Goal: Navigation & Orientation: Find specific page/section

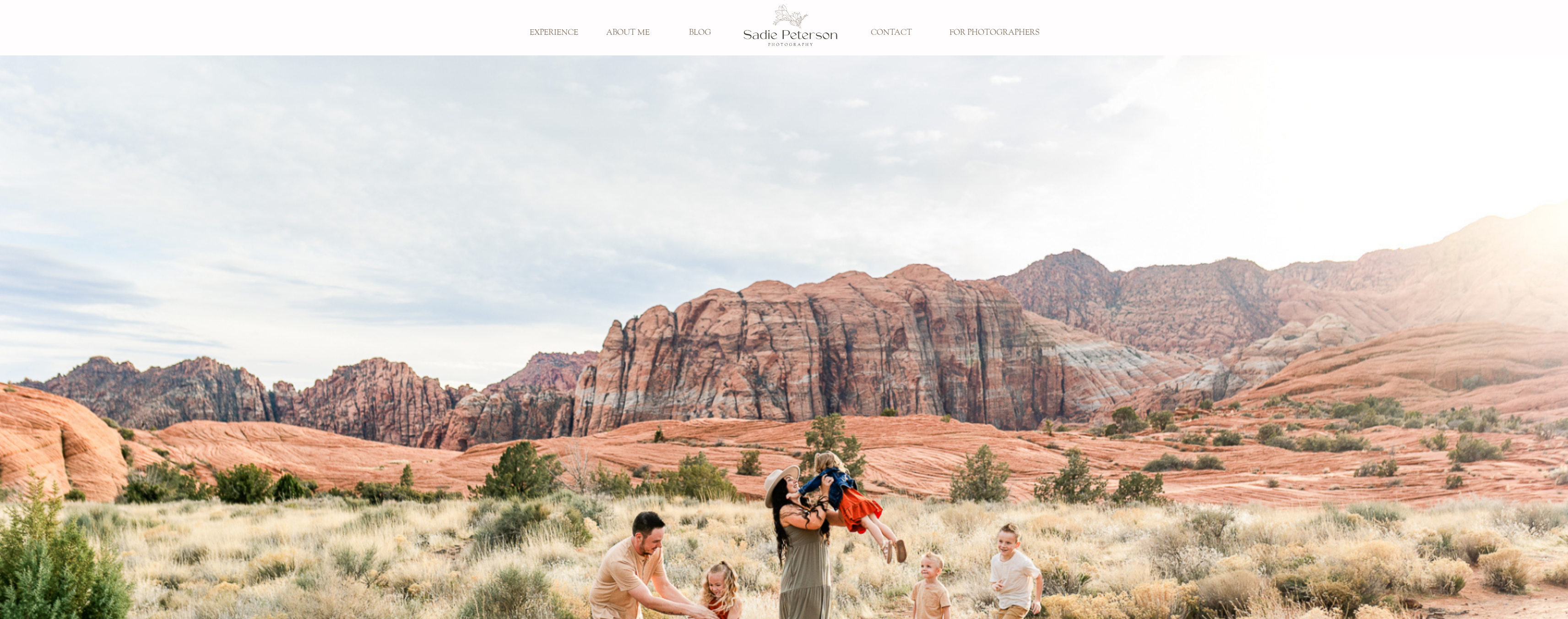
click at [982, 33] on h3 "FOR PHOTOGRAPHERS" at bounding box center [994, 33] width 103 height 10
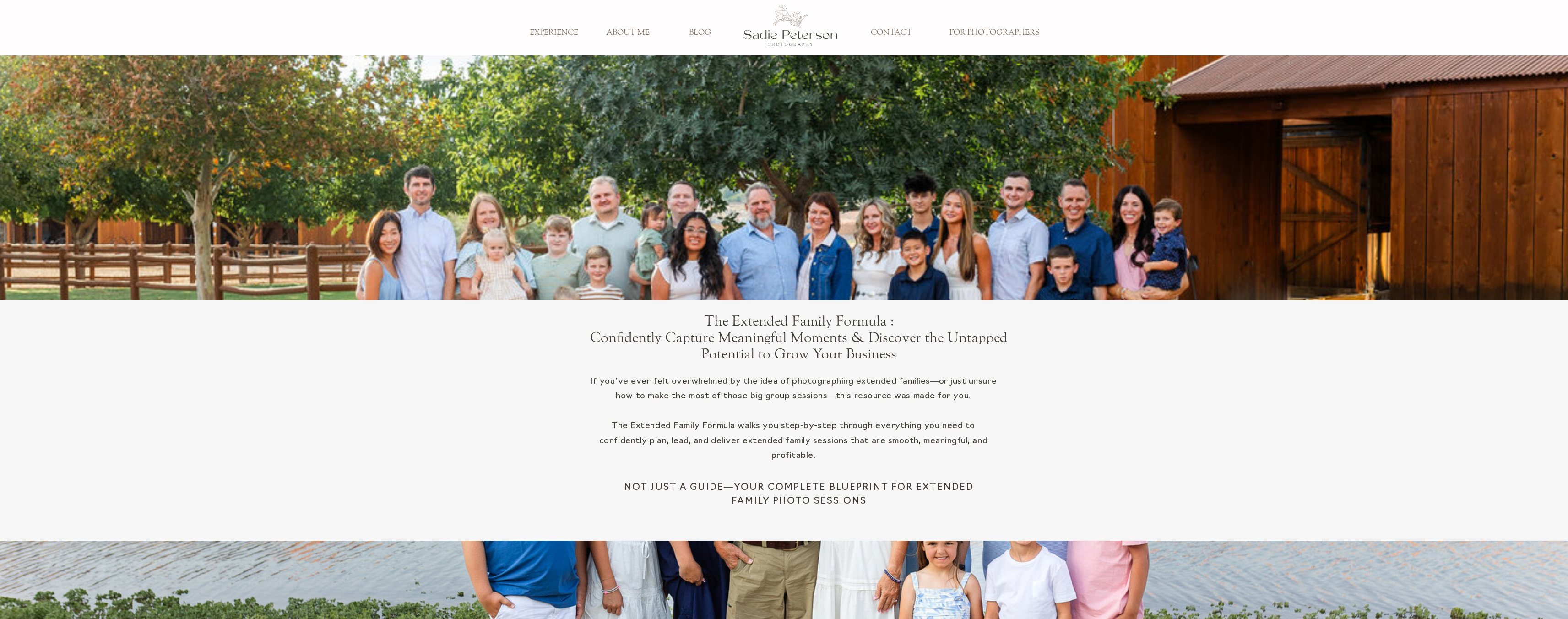
click at [891, 32] on h3 "CONTACT" at bounding box center [891, 33] width 60 height 10
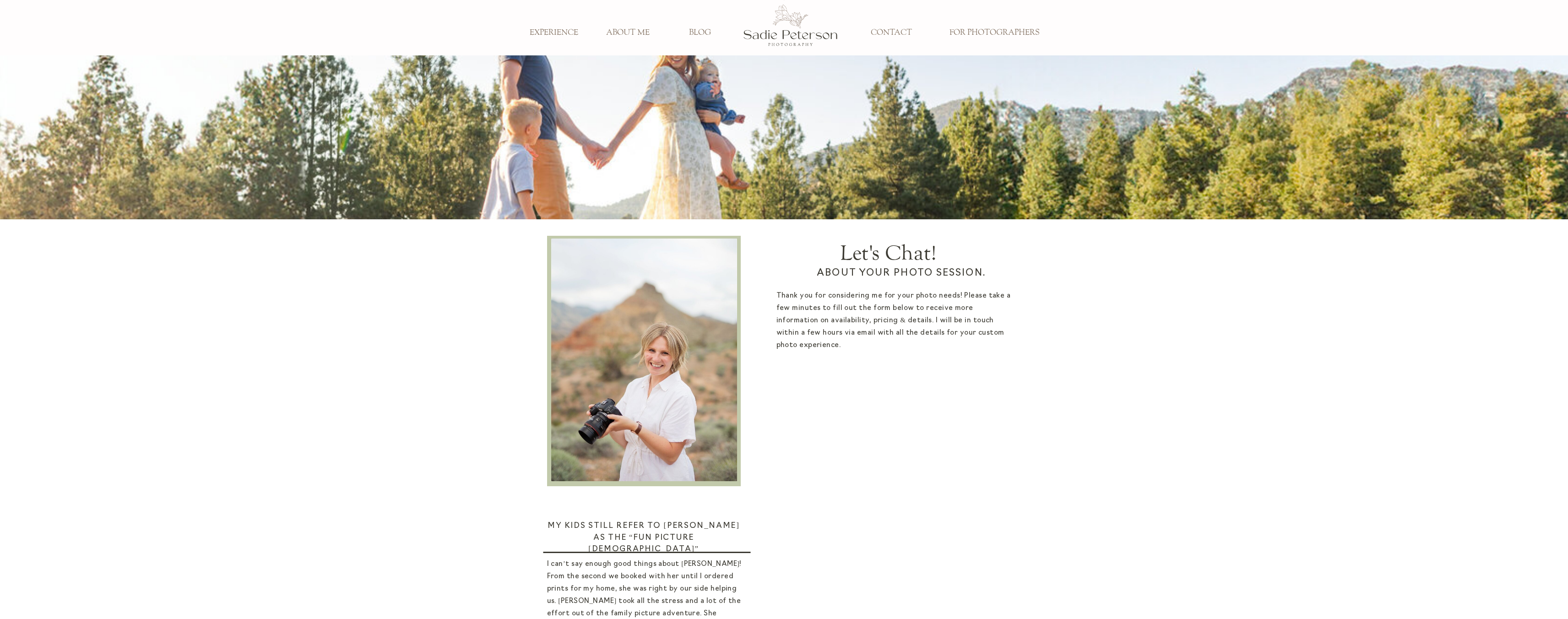
click at [620, 30] on h3 "ABOUT ME" at bounding box center [628, 33] width 60 height 10
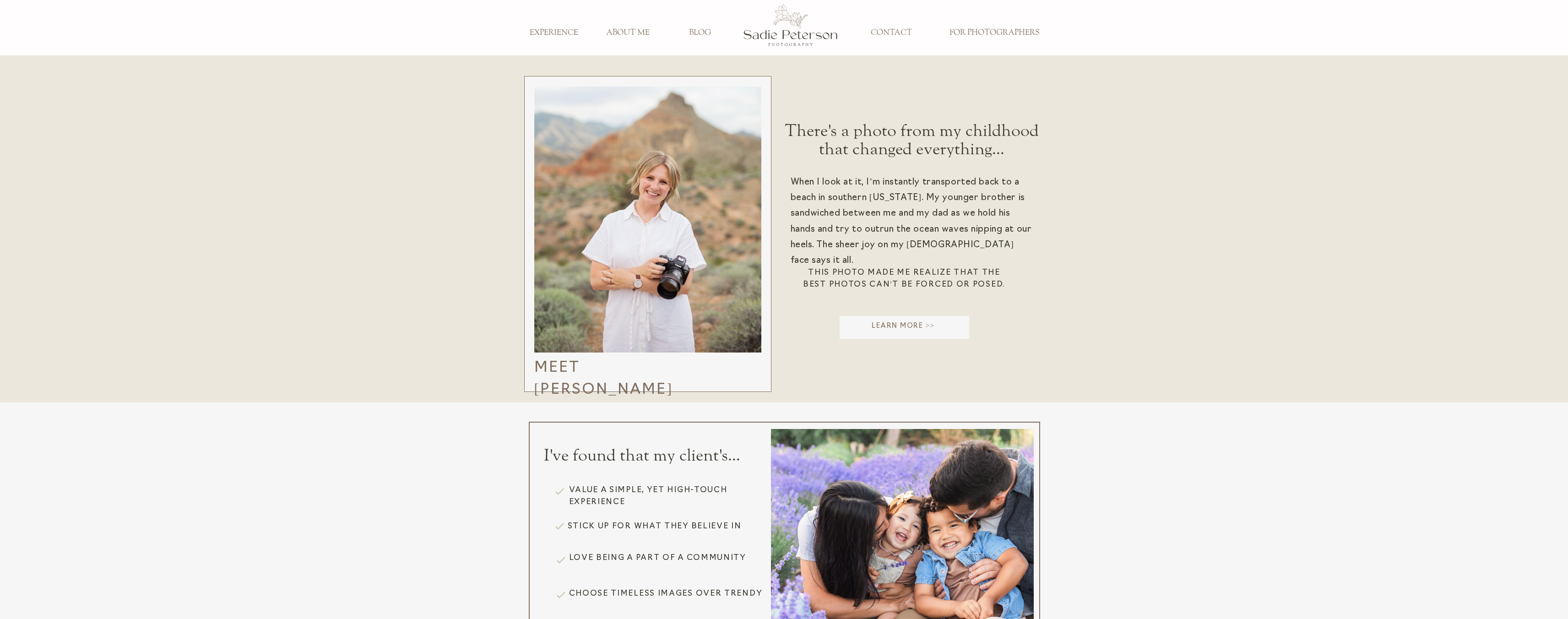
click at [567, 32] on h3 "EXPERIENCE" at bounding box center [553, 33] width 60 height 10
